Goal: Find contact information: Find contact information

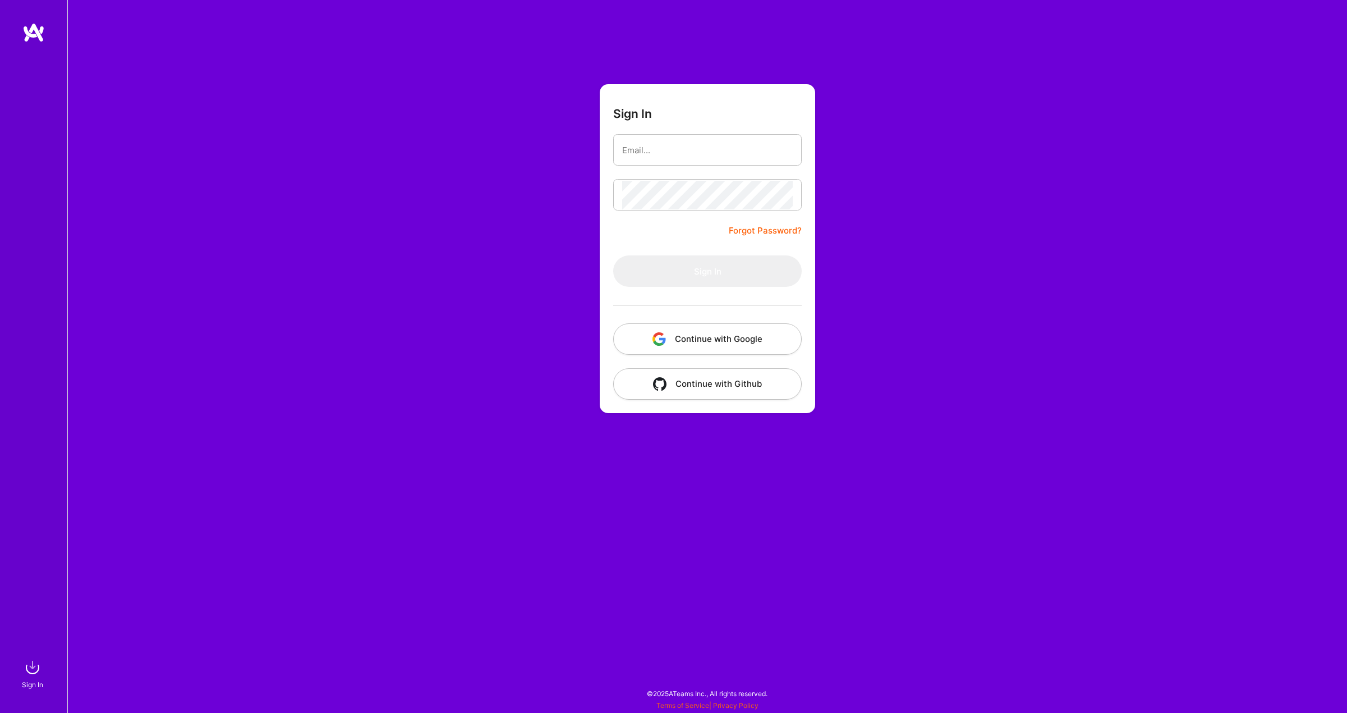
click at [667, 157] on input "email" at bounding box center [707, 150] width 171 height 29
type input "[EMAIL_ADDRESS][DOMAIN_NAME]"
click at [675, 262] on button "Sign In" at bounding box center [707, 270] width 189 height 31
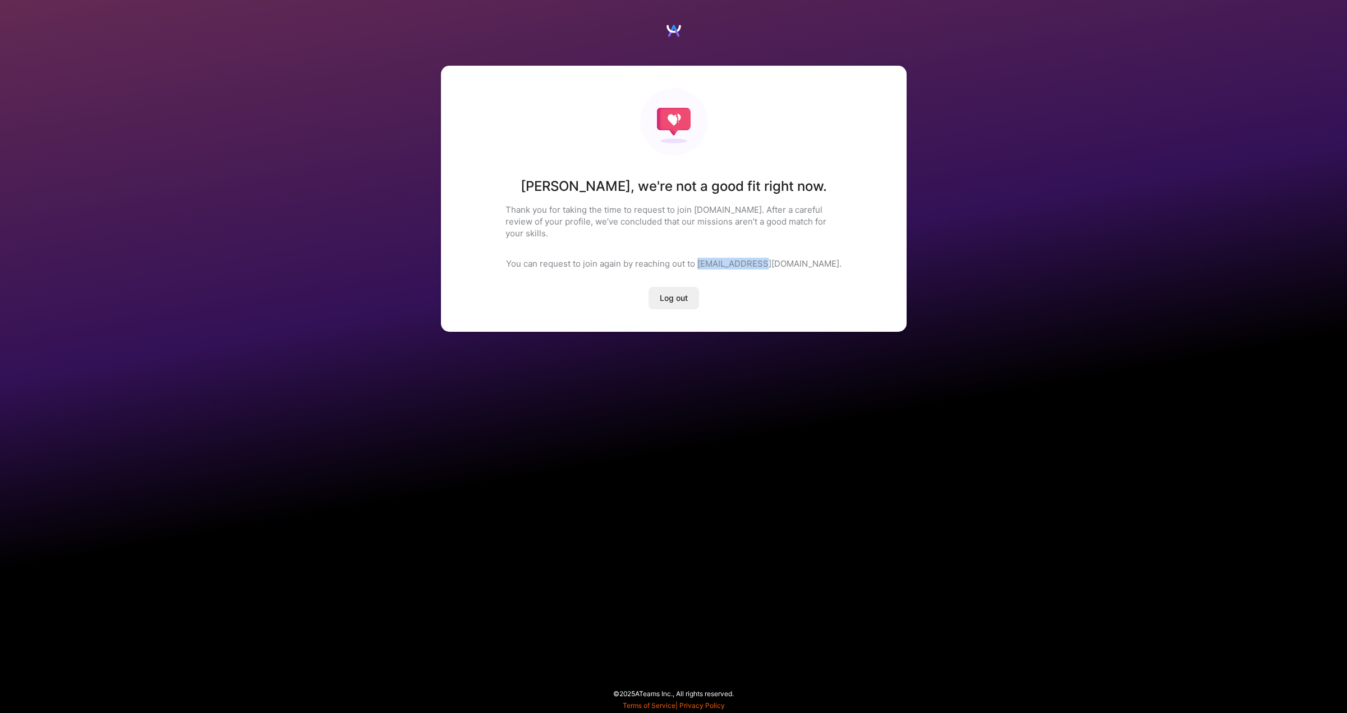
drag, startPoint x: 735, startPoint y: 251, endPoint x: 800, endPoint y: 256, distance: 65.3
click at [800, 258] on p "You can request to join again by reaching out to [EMAIL_ADDRESS][DOMAIN_NAME]." at bounding box center [674, 264] width 336 height 12
copy p "[EMAIL_ADDRESS][DOMAIN_NAME]"
click at [671, 292] on span "Log out" at bounding box center [674, 297] width 28 height 11
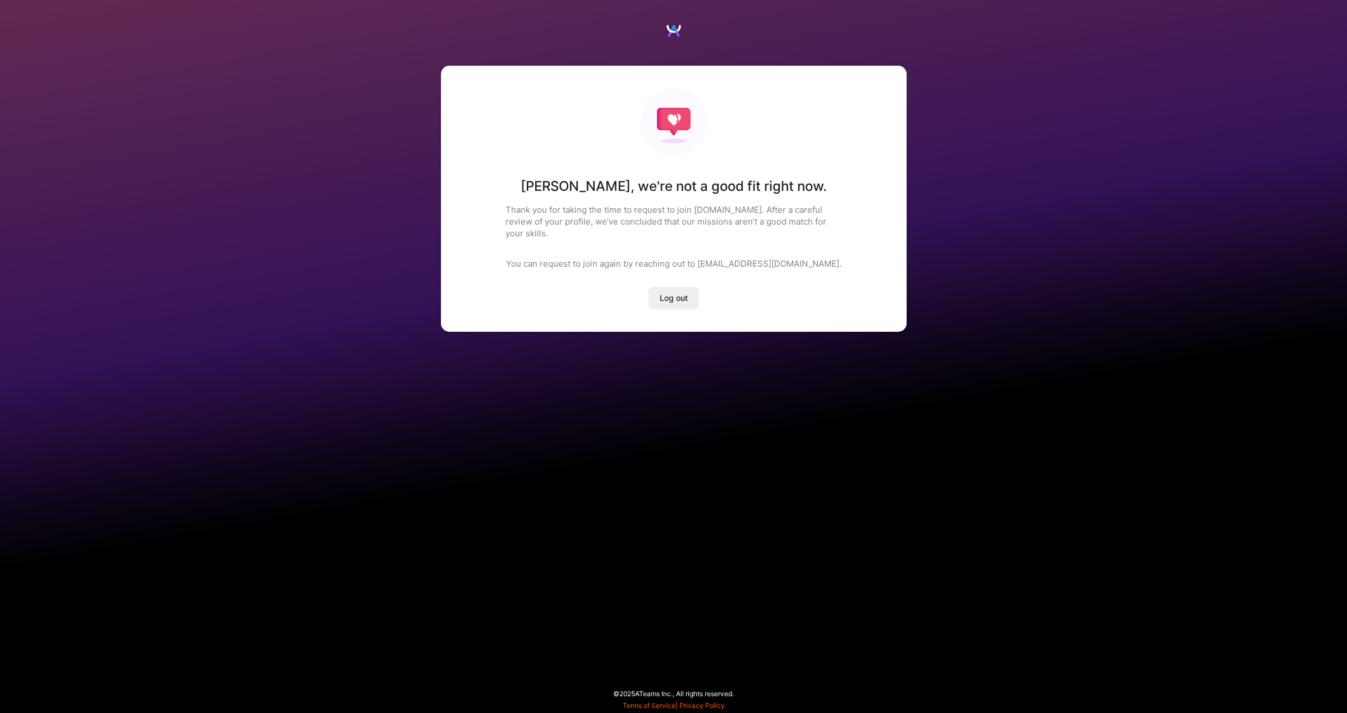
click at [720, 266] on div "[PERSON_NAME] , we're not a good fit right now. Thank you for taking the time t…" at bounding box center [674, 199] width 466 height 266
drag, startPoint x: 735, startPoint y: 252, endPoint x: 801, endPoint y: 253, distance: 66.8
click at [802, 258] on p "You can request to join again by reaching out to [EMAIL_ADDRESS][DOMAIN_NAME]." at bounding box center [674, 264] width 336 height 12
copy p "[EMAIL_ADDRESS][DOMAIN_NAME]"
